Goal: Transaction & Acquisition: Purchase product/service

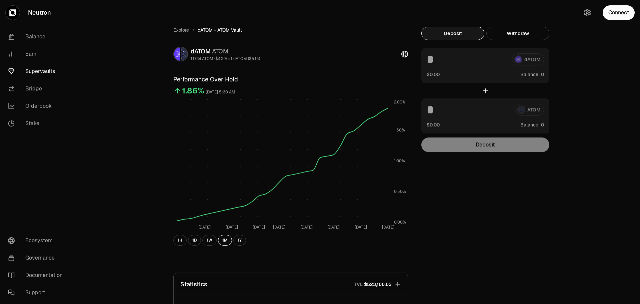
click at [30, 10] on link "Neutron" at bounding box center [37, 12] width 75 height 25
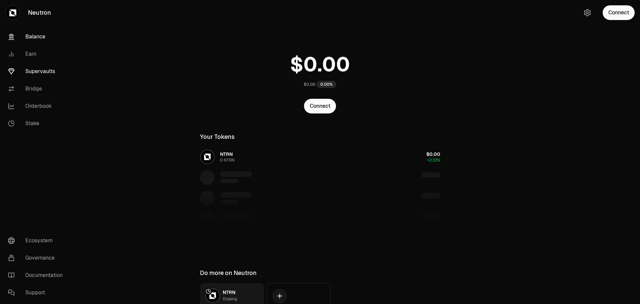
click at [35, 68] on link "Supervaults" at bounding box center [37, 71] width 69 height 17
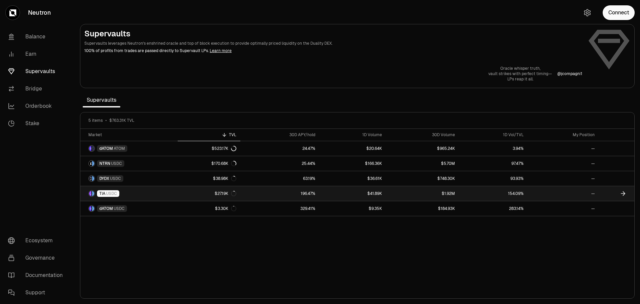
click at [622, 192] on icon at bounding box center [623, 193] width 7 height 7
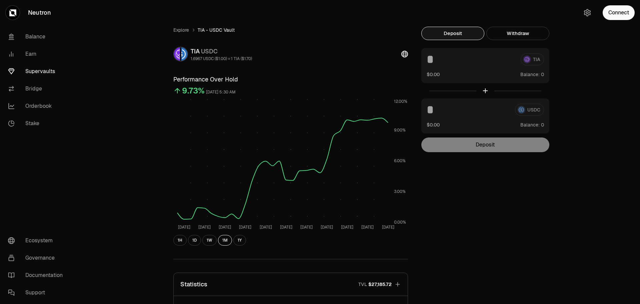
click at [462, 34] on button "Deposit" at bounding box center [453, 33] width 63 height 13
click at [615, 10] on button "Connect" at bounding box center [619, 12] width 32 height 15
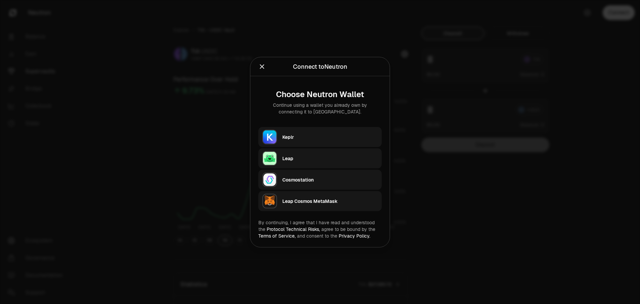
click at [290, 138] on div "Keplr" at bounding box center [330, 136] width 95 height 7
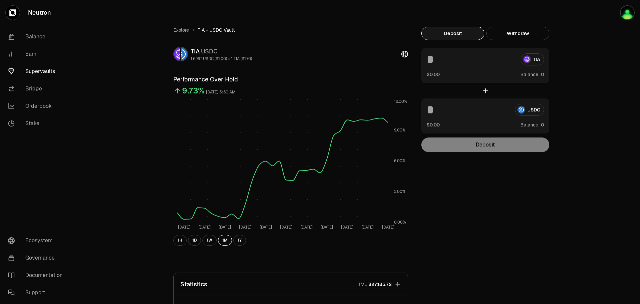
click at [464, 37] on button "Deposit" at bounding box center [453, 33] width 63 height 13
click at [450, 32] on button "Deposit" at bounding box center [453, 33] width 63 height 13
click at [461, 246] on div "Explore TIA - USDC Vault TIA USDC 1.6967 USDC ($1.00) = 1 TIA ($1.70) Performan…" at bounding box center [357, 218] width 384 height 383
click at [529, 35] on button "Withdraw" at bounding box center [518, 33] width 63 height 13
click at [464, 34] on button "Deposit" at bounding box center [453, 33] width 63 height 13
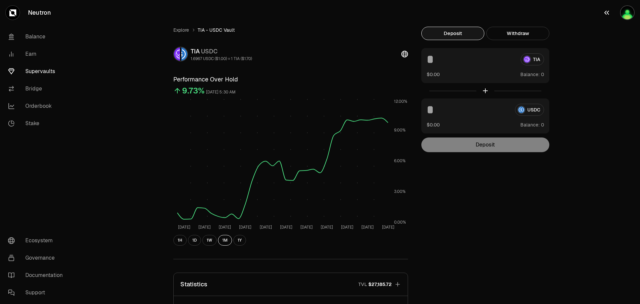
click at [609, 11] on icon "button" at bounding box center [607, 13] width 8 height 8
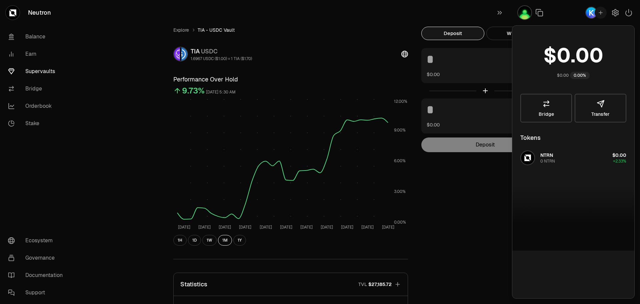
click at [592, 14] on img "button" at bounding box center [592, 13] width 12 height 12
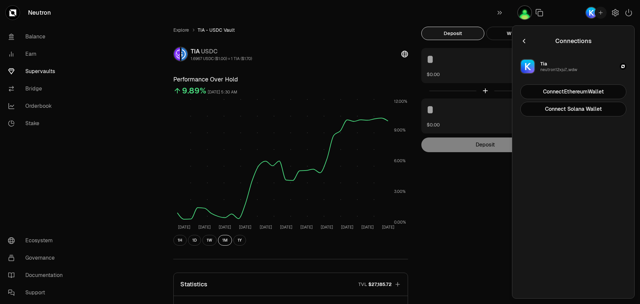
click at [562, 71] on div "neutron12xju7...wdw" at bounding box center [559, 69] width 37 height 5
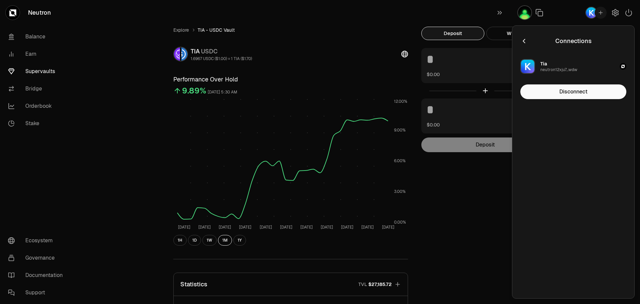
click at [525, 42] on icon "button" at bounding box center [524, 40] width 7 height 7
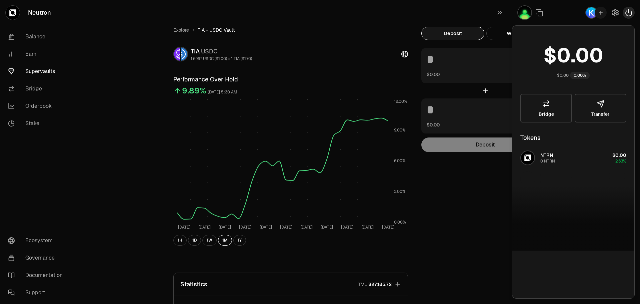
click at [632, 10] on icon "button" at bounding box center [629, 13] width 8 height 8
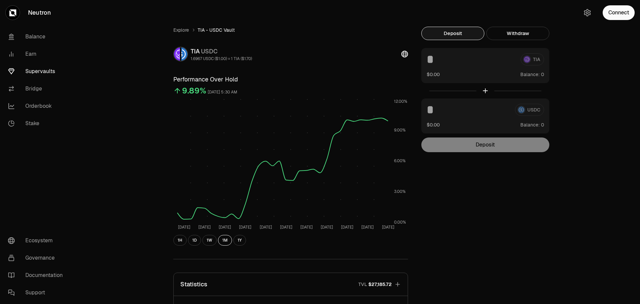
click at [502, 235] on div "Explore TIA - USDC Vault TIA USDC 1.6967 USDC ($1.00) = 1 TIA ($1.70) Performan…" at bounding box center [357, 218] width 384 height 383
click at [609, 14] on button "Connect" at bounding box center [619, 12] width 32 height 15
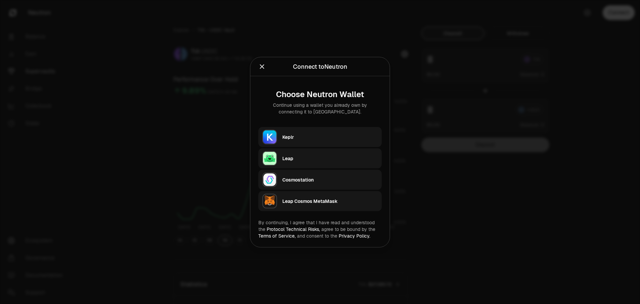
click at [281, 137] on button "Keplr" at bounding box center [319, 137] width 123 height 20
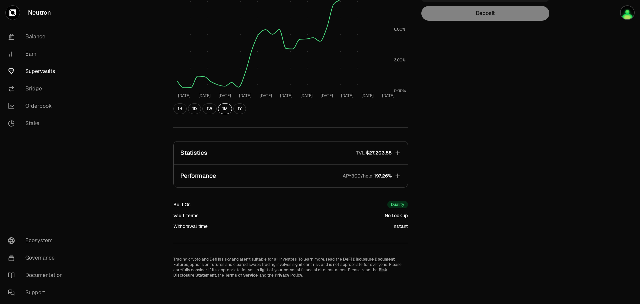
scroll to position [132, 0]
click at [372, 176] on p "APY30D/hold" at bounding box center [358, 175] width 30 height 7
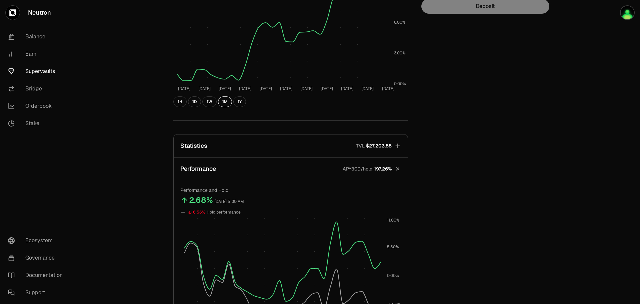
scroll to position [3, 0]
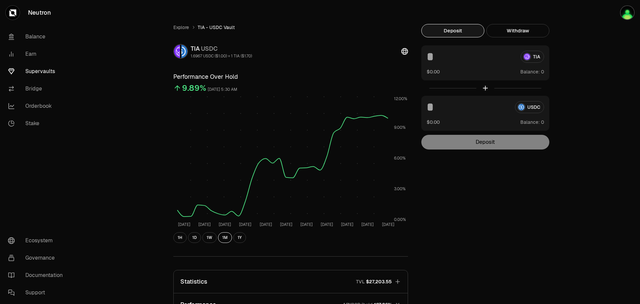
click at [461, 32] on button "Deposit" at bounding box center [453, 30] width 63 height 13
click at [519, 33] on button "Withdraw" at bounding box center [518, 30] width 63 height 13
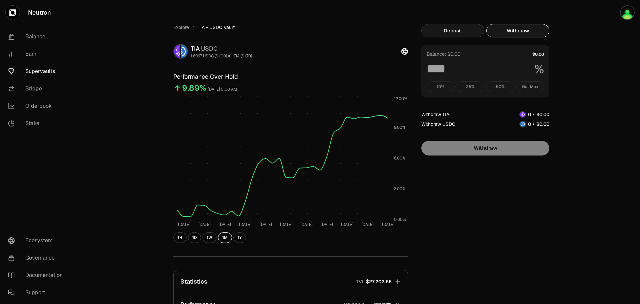
click at [455, 32] on button "Deposit" at bounding box center [453, 30] width 63 height 13
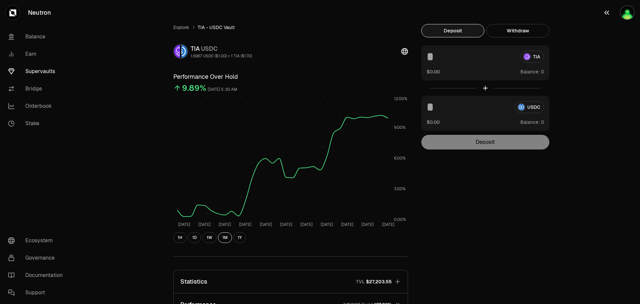
click at [629, 13] on img "button" at bounding box center [627, 12] width 15 height 15
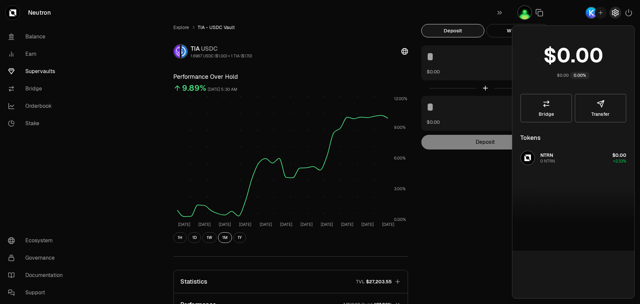
click at [619, 14] on icon "button" at bounding box center [616, 13] width 8 height 8
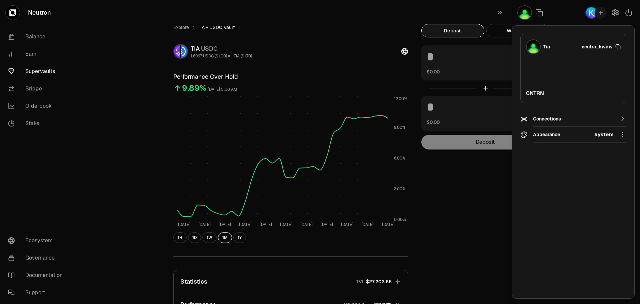
click at [598, 45] on span "neutro...kwdw" at bounding box center [597, 46] width 31 height 7
click at [546, 122] on div "Connections" at bounding box center [573, 119] width 81 height 10
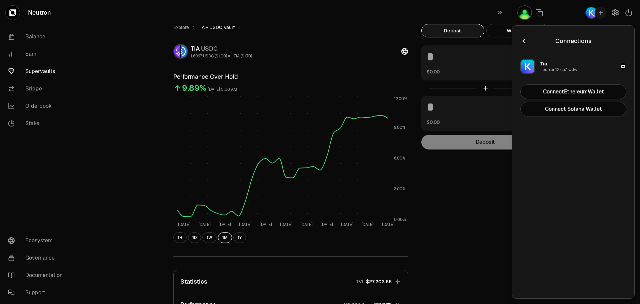
click at [554, 69] on div "neutron12xju7...wdw" at bounding box center [559, 69] width 37 height 5
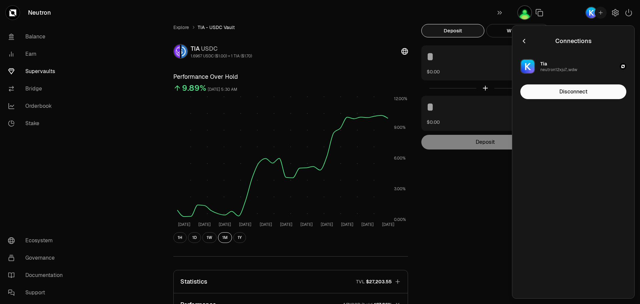
click at [526, 41] on icon "button" at bounding box center [524, 40] width 7 height 7
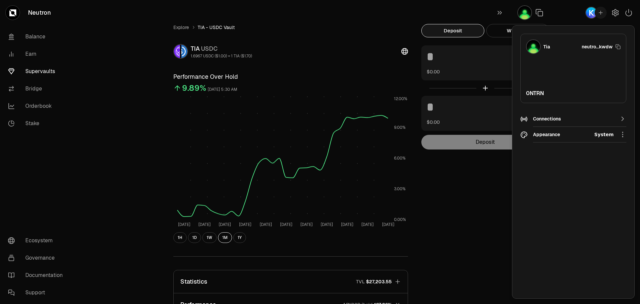
click at [602, 13] on icon "button" at bounding box center [601, 13] width 6 height 6
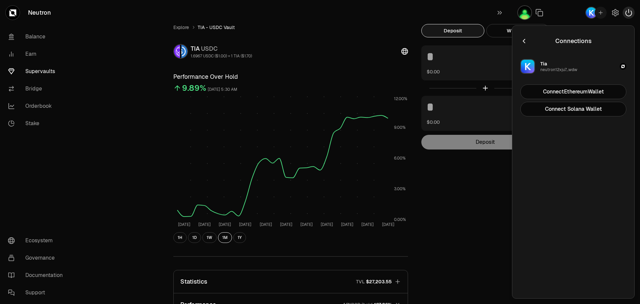
click at [628, 11] on icon "button" at bounding box center [629, 13] width 8 height 8
